Goal: Navigation & Orientation: Find specific page/section

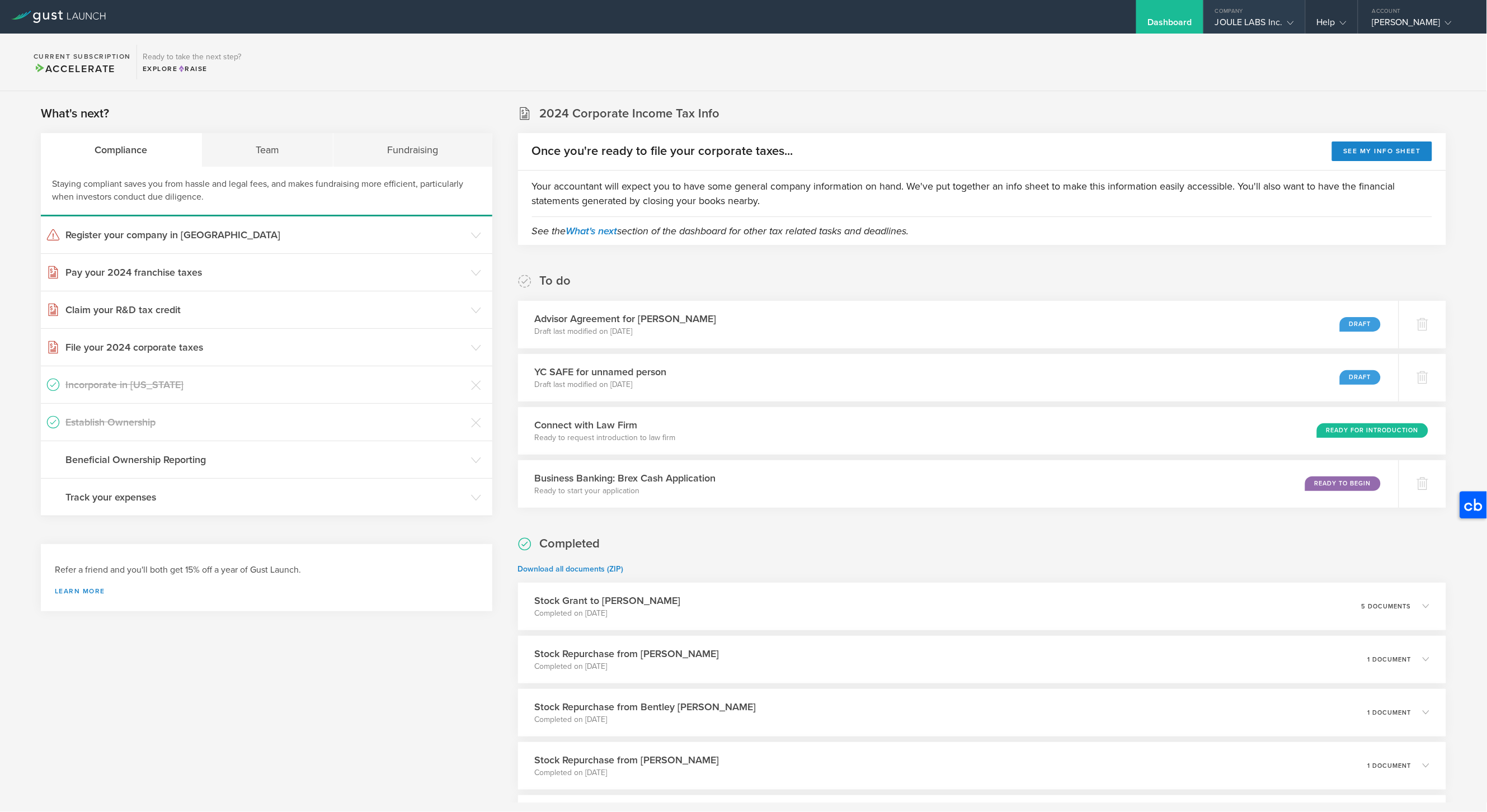
click at [1292, 22] on polyline at bounding box center [1290, 23] width 6 height 4
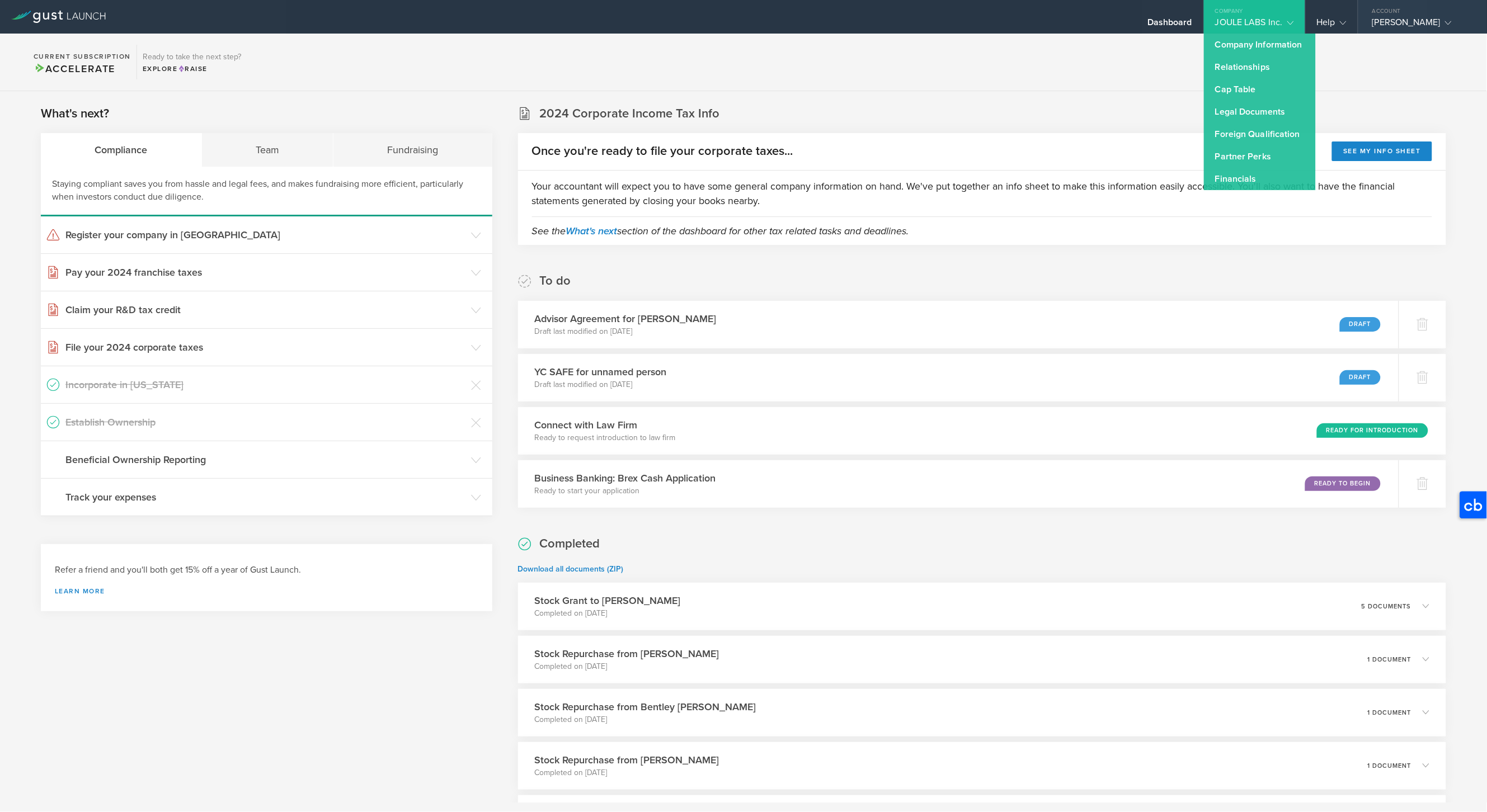
click at [1420, 21] on div "[PERSON_NAME]" at bounding box center [1419, 25] width 95 height 17
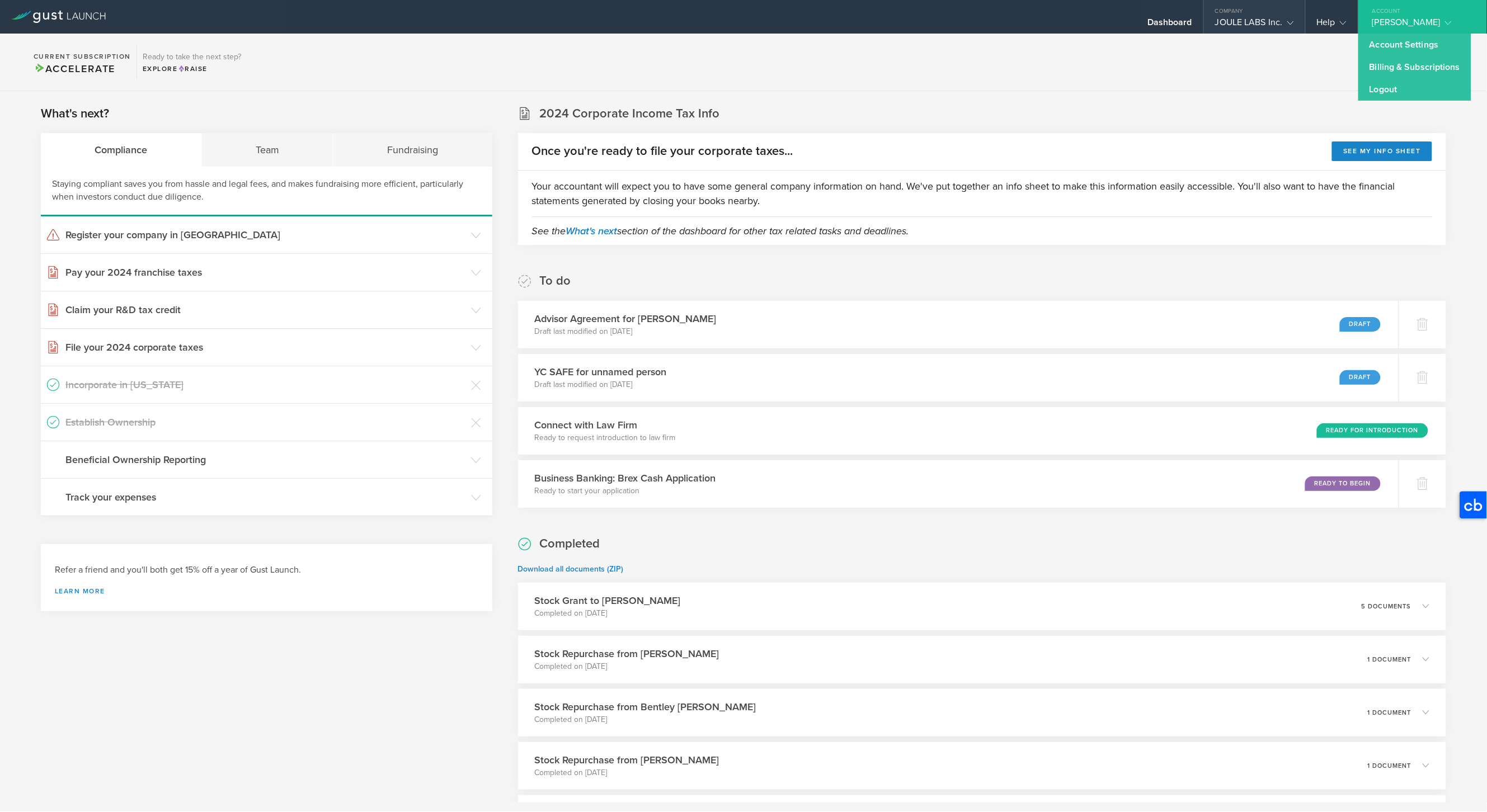
click at [1281, 25] on div "JOULE LABS Inc." at bounding box center [1254, 25] width 79 height 17
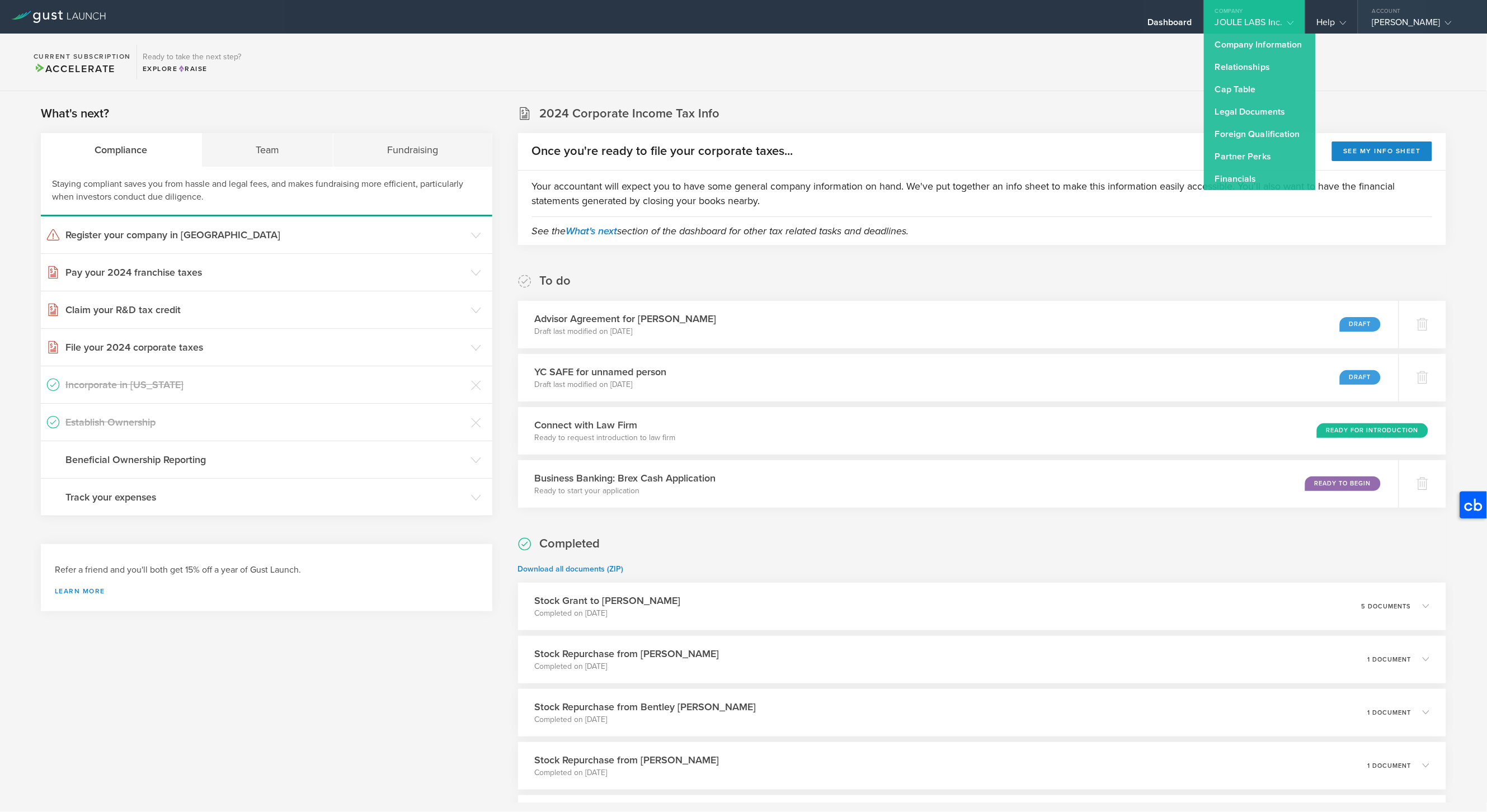
click at [1440, 17] on gust-icon at bounding box center [1446, 22] width 11 height 11
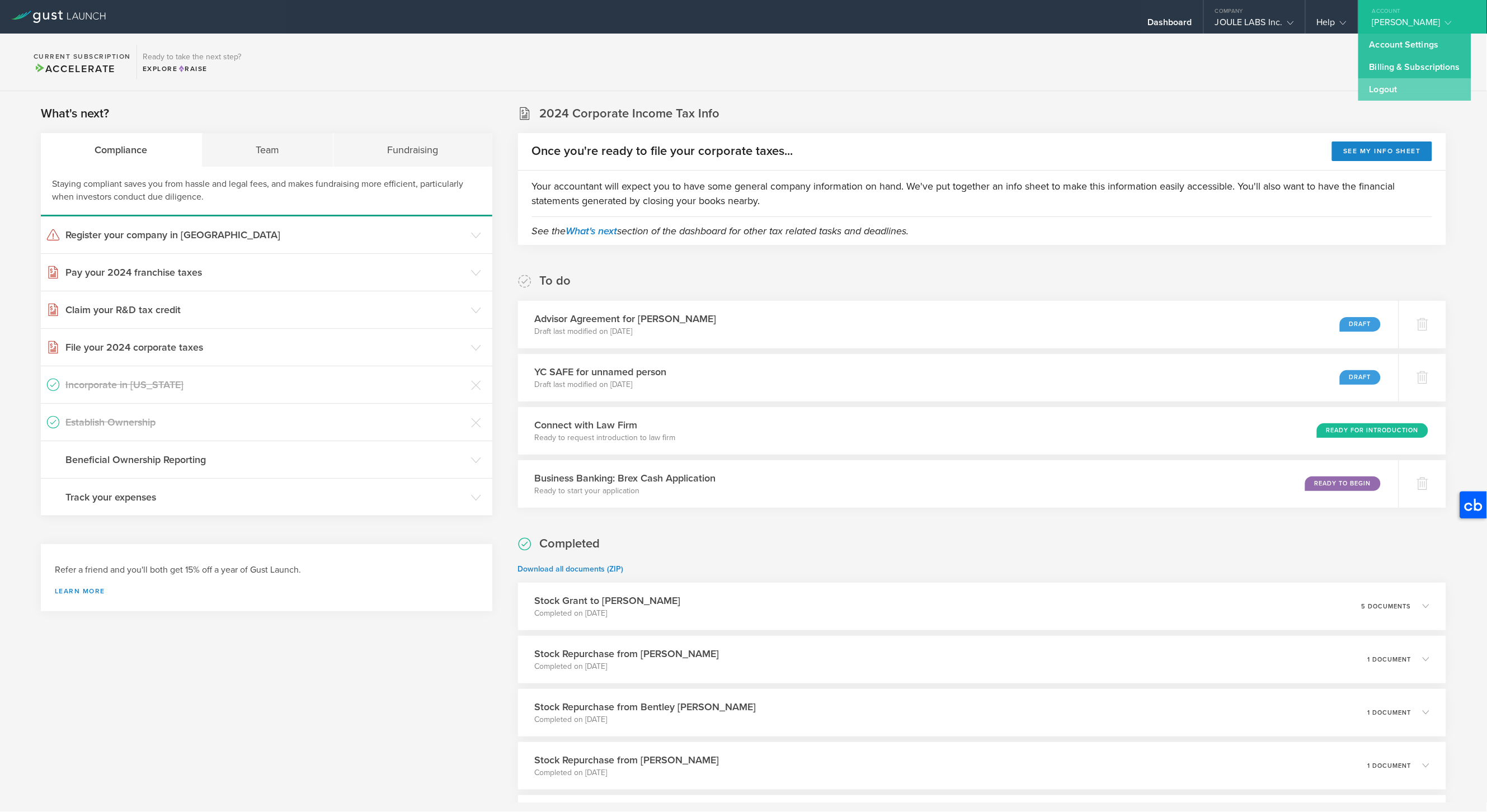
click at [1391, 90] on link "Logout" at bounding box center [1414, 90] width 113 height 22
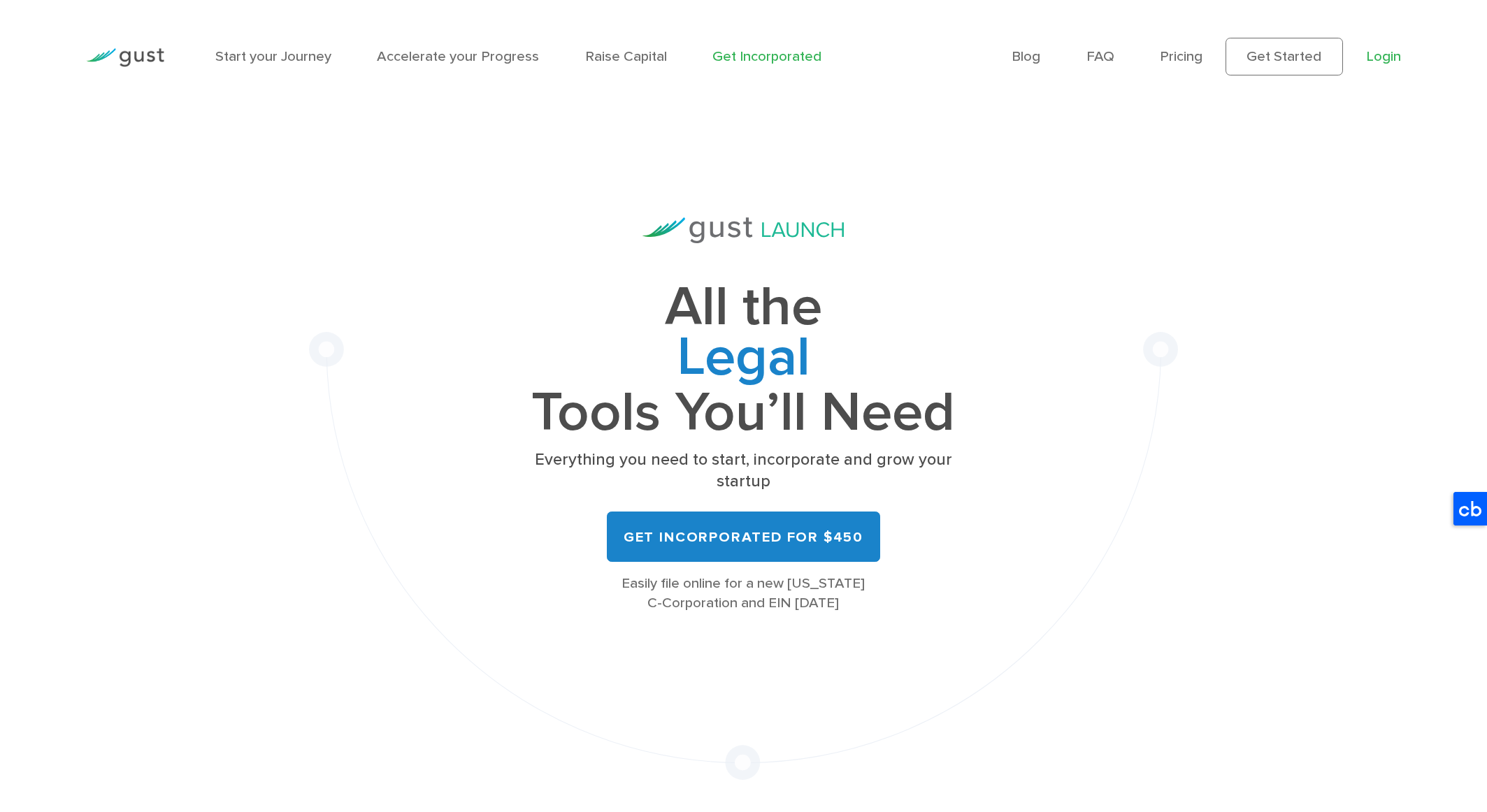
click at [1386, 56] on link "Login" at bounding box center [1383, 56] width 35 height 17
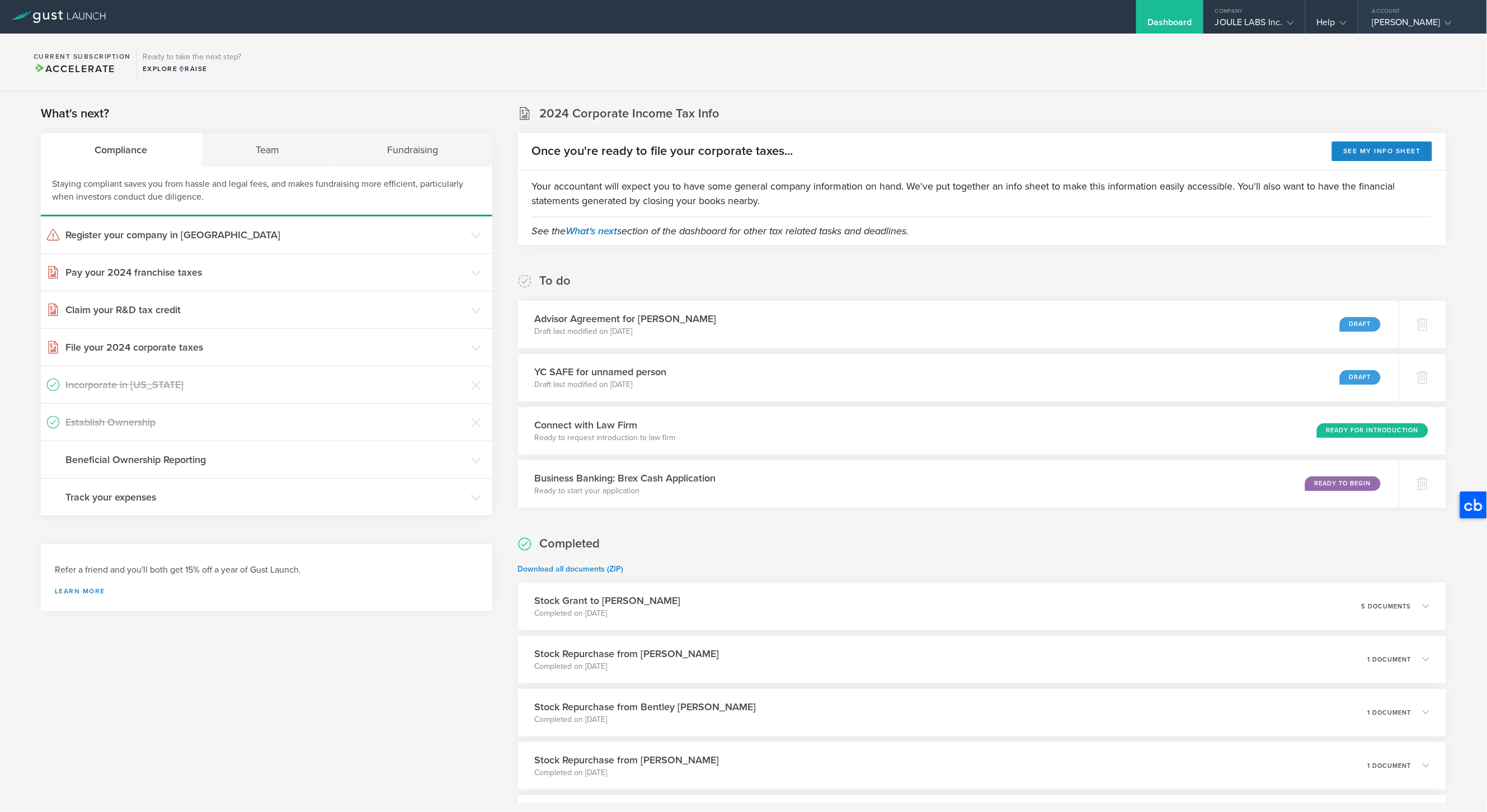
click at [1412, 24] on div "[PERSON_NAME]" at bounding box center [1419, 25] width 95 height 17
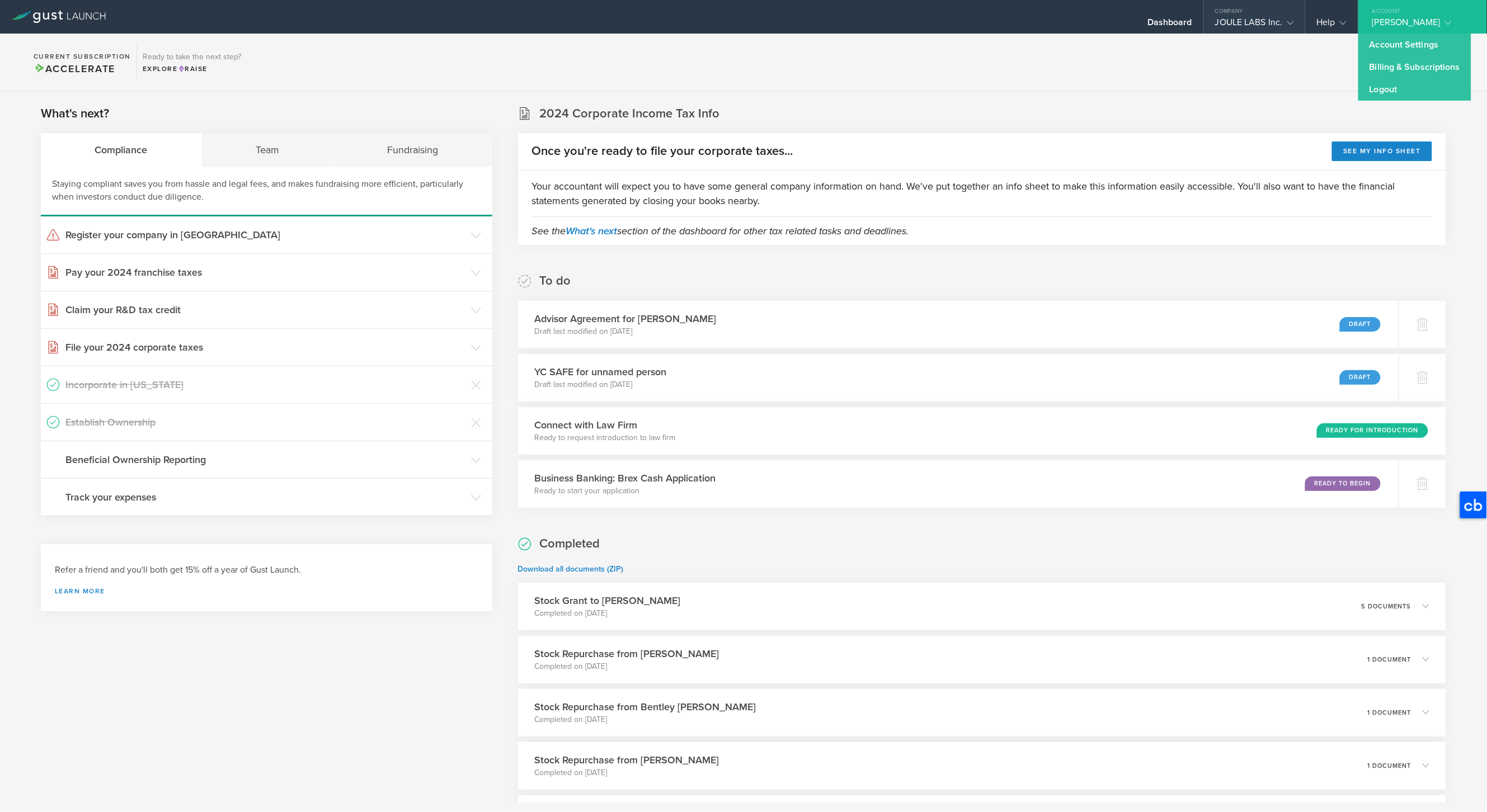
click at [1253, 18] on div "JOULE LABS Inc." at bounding box center [1254, 25] width 79 height 17
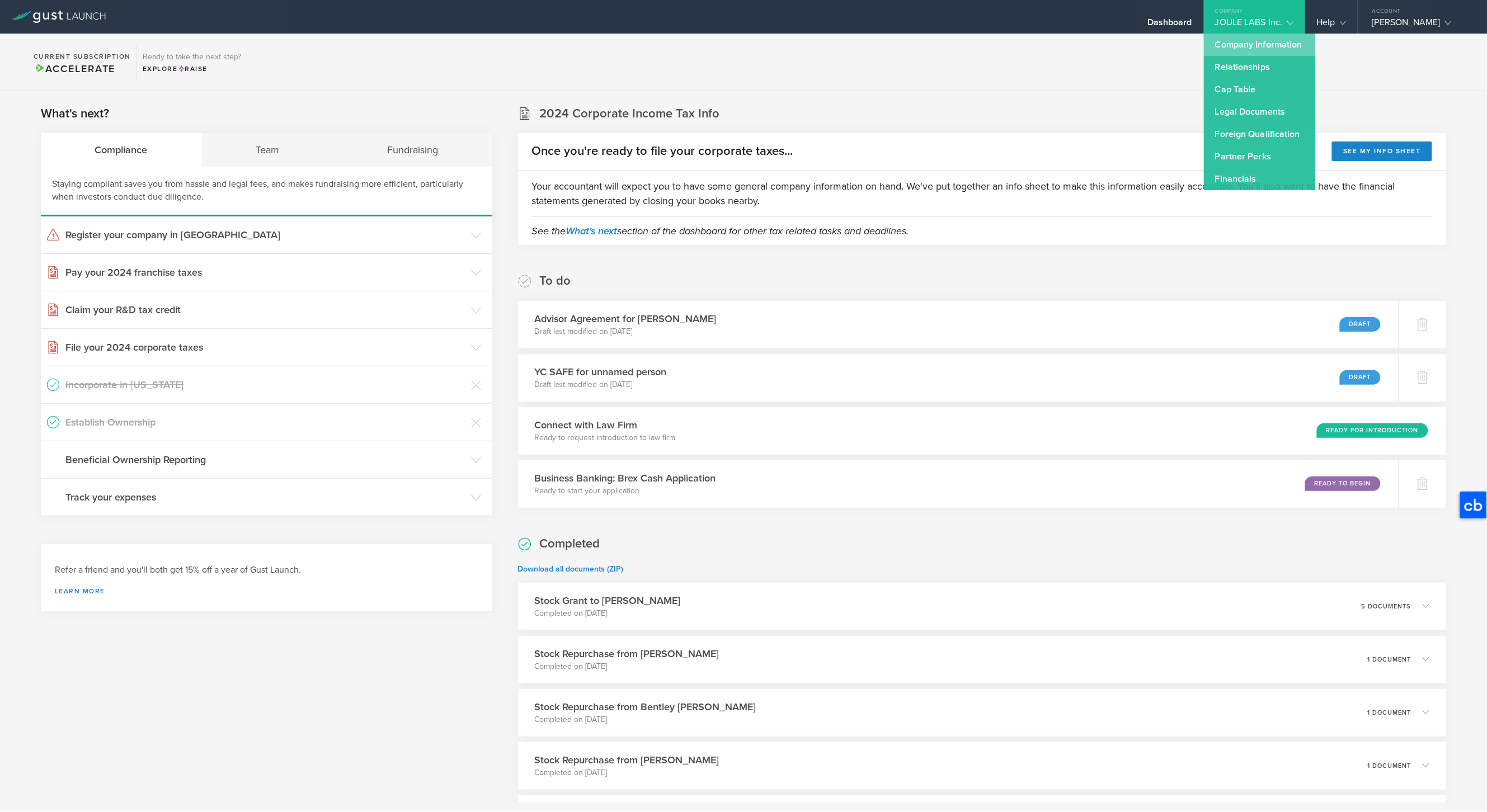
click at [1245, 43] on link "Company Information" at bounding box center [1259, 45] width 112 height 22
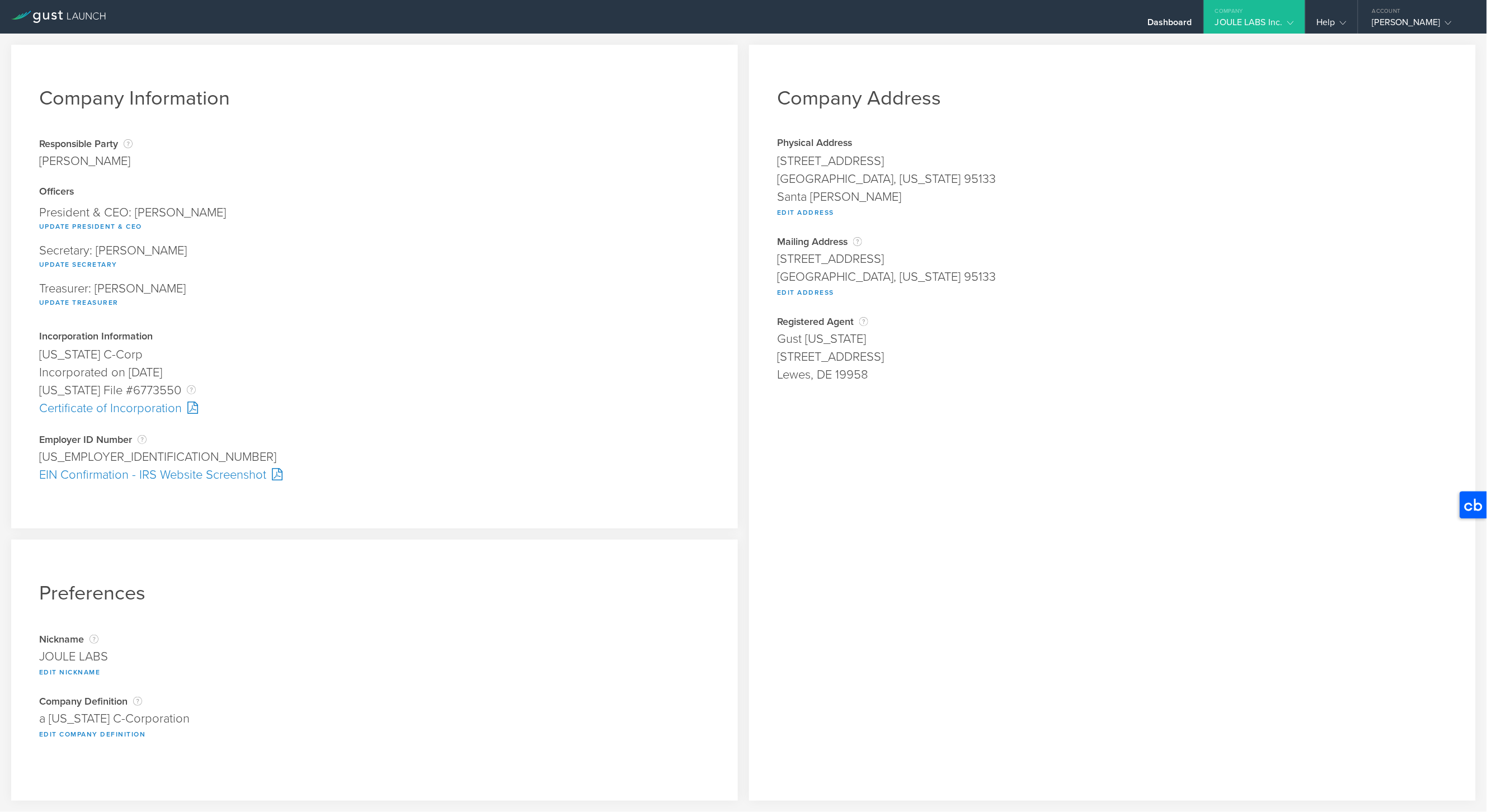
click at [1257, 20] on div "JOULE LABS Inc." at bounding box center [1254, 25] width 79 height 17
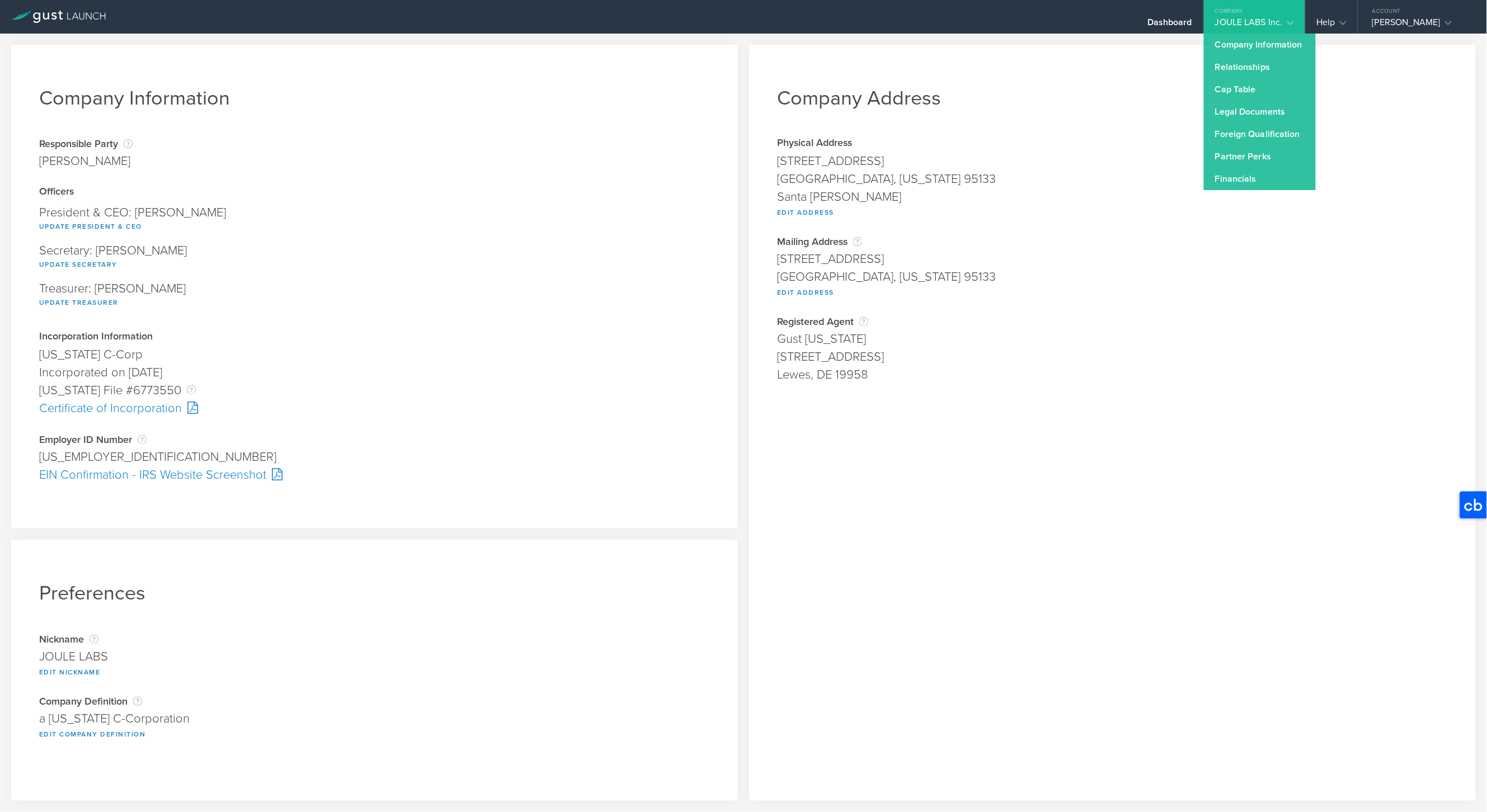
click at [1381, 98] on h1 "Company Address" at bounding box center [1113, 98] width 671 height 24
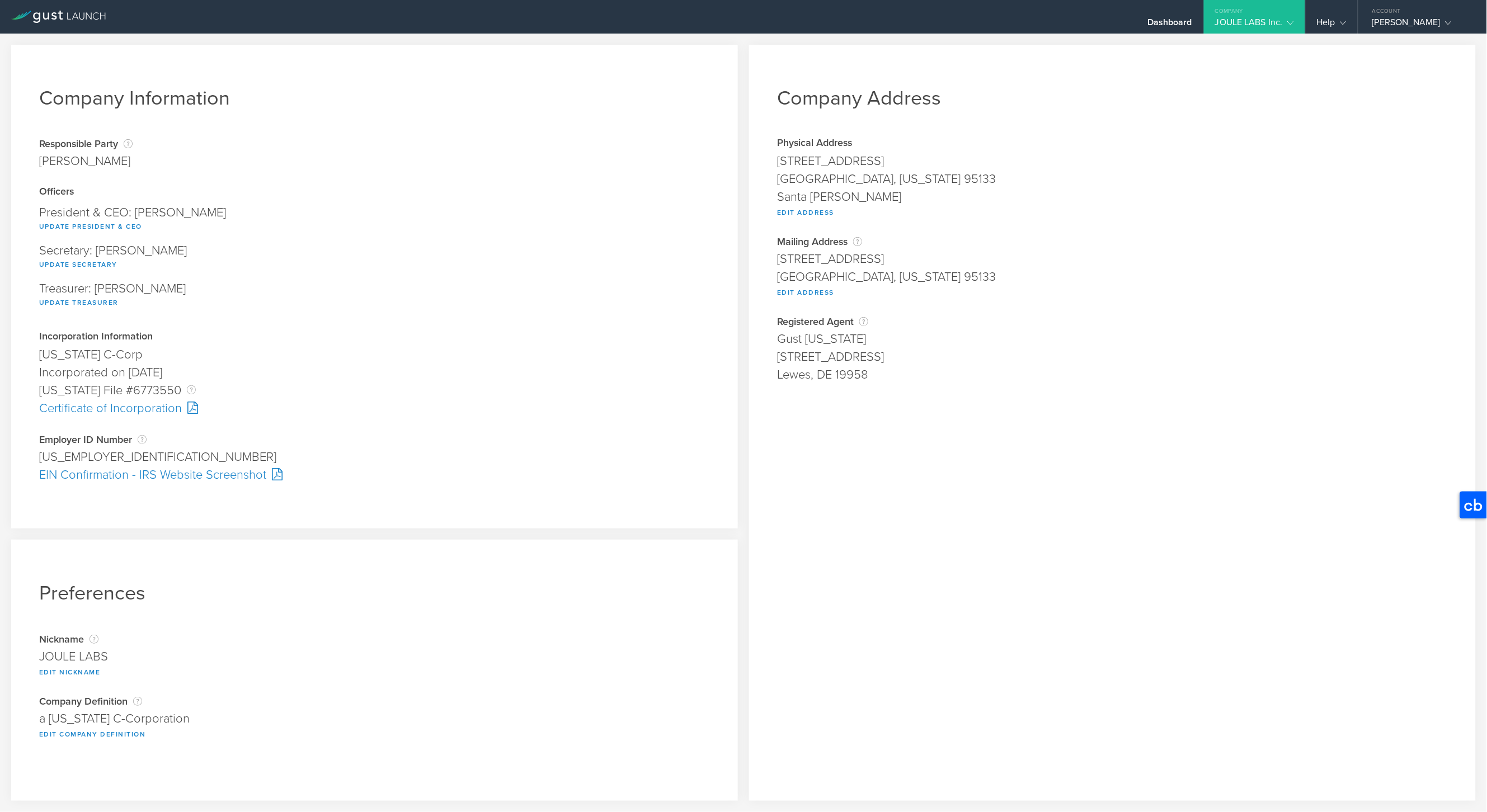
click at [1351, 141] on div "Physical Address" at bounding box center [1113, 144] width 671 height 11
